Goal: Navigation & Orientation: Find specific page/section

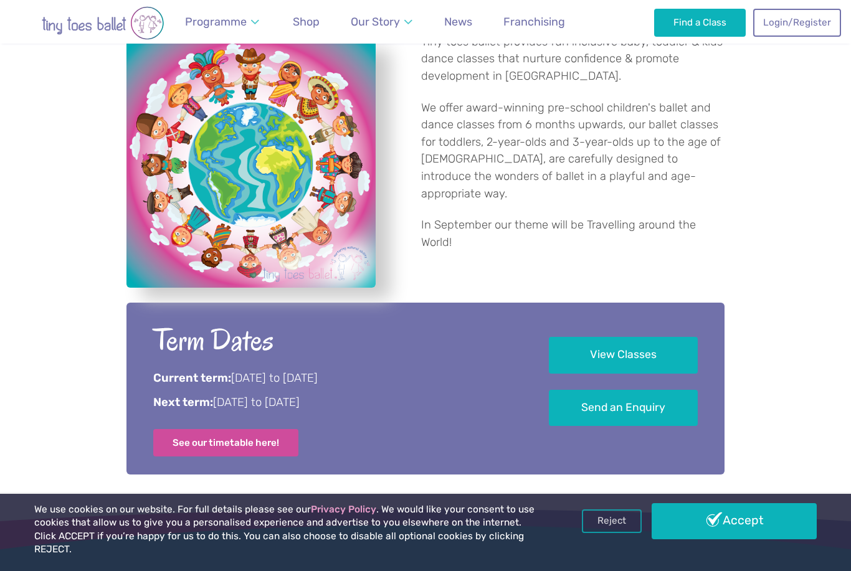
scroll to position [553, 0]
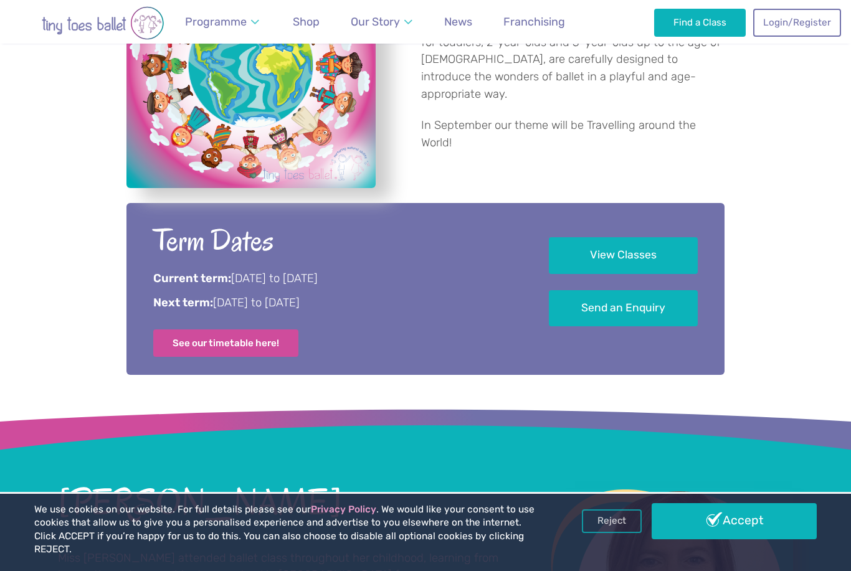
click at [680, 274] on link "View Classes" at bounding box center [623, 255] width 149 height 37
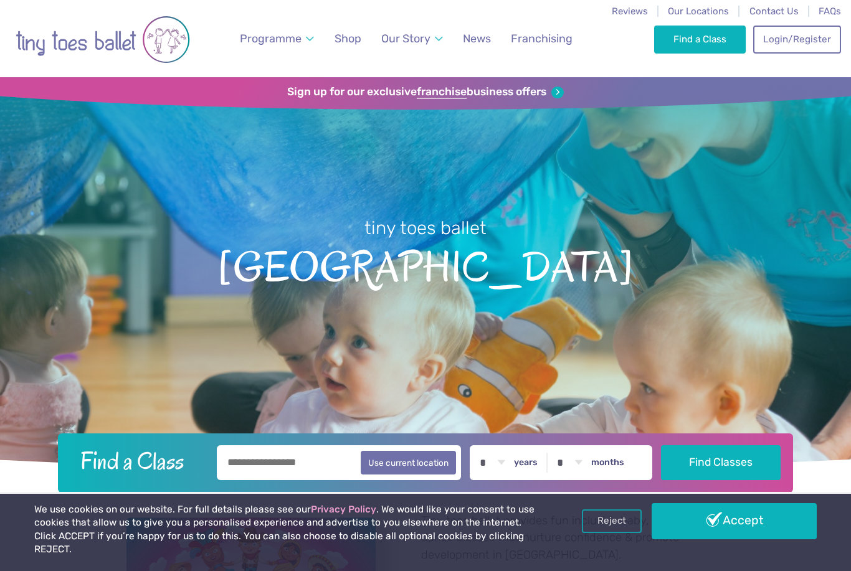
click at [292, 87] on link "Weekly Classes" at bounding box center [311, 77] width 127 height 26
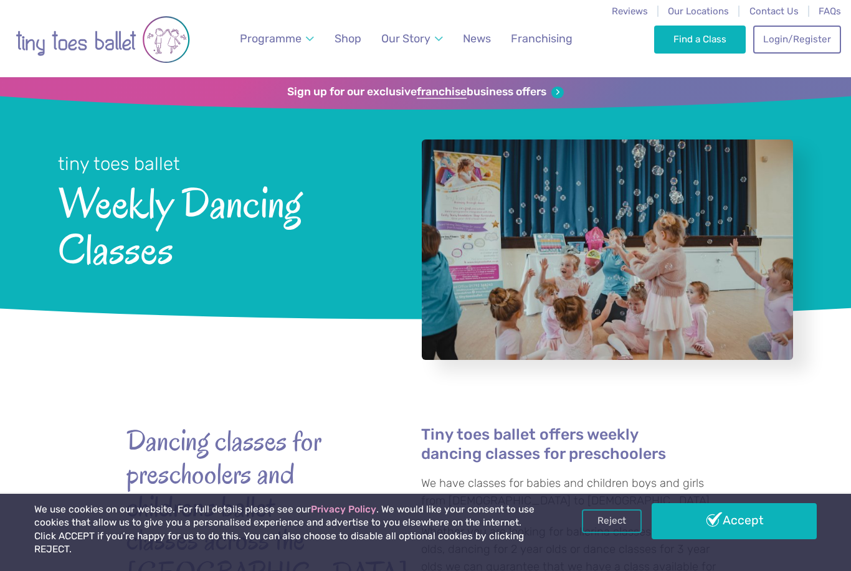
click at [345, 42] on span "Shop" at bounding box center [348, 38] width 27 height 13
